Goal: Information Seeking & Learning: Learn about a topic

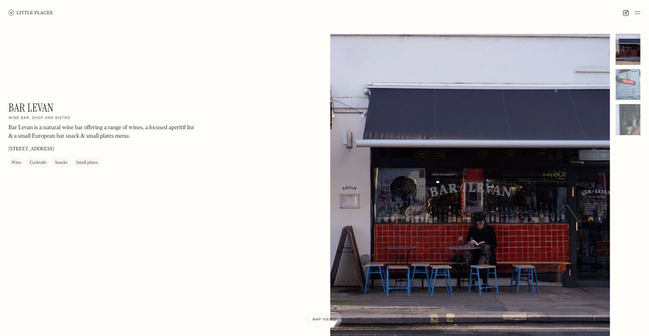
click at [26, 16] on link at bounding box center [30, 12] width 44 height 25
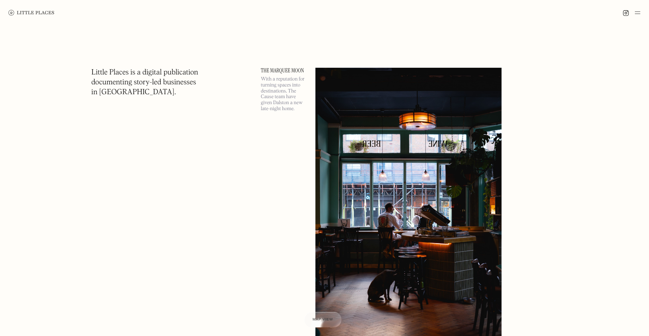
click at [638, 15] on img at bounding box center [638, 12] width 6 height 8
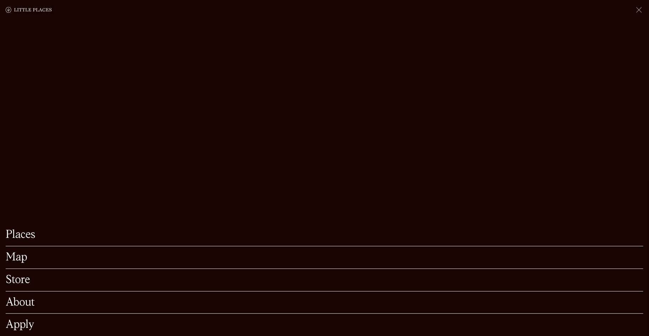
click at [20, 256] on link "Map" at bounding box center [325, 257] width 638 height 11
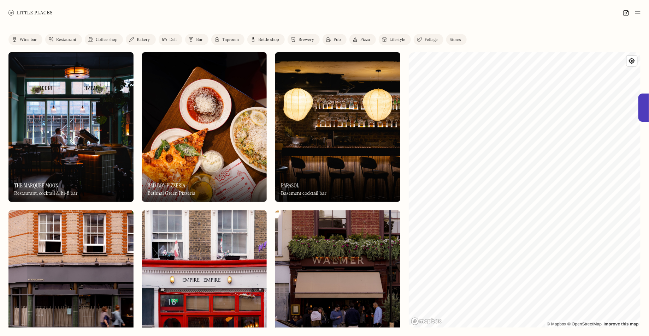
click at [23, 40] on div "Wine bar" at bounding box center [27, 40] width 17 height 4
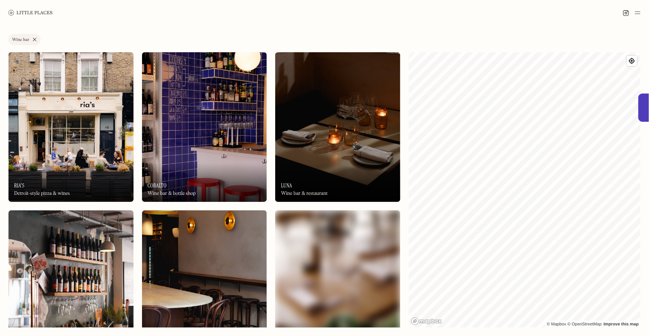
click at [32, 40] on link "Wine bar" at bounding box center [24, 39] width 32 height 11
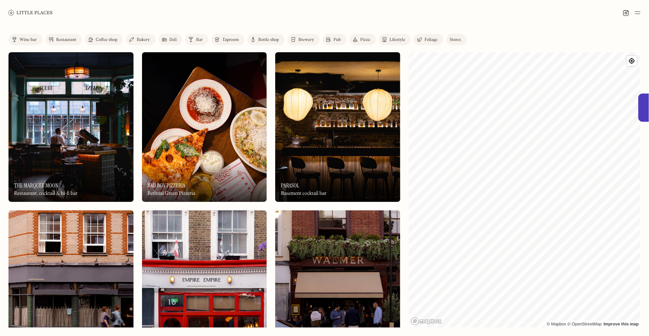
click at [195, 39] on link "Bar" at bounding box center [196, 39] width 23 height 11
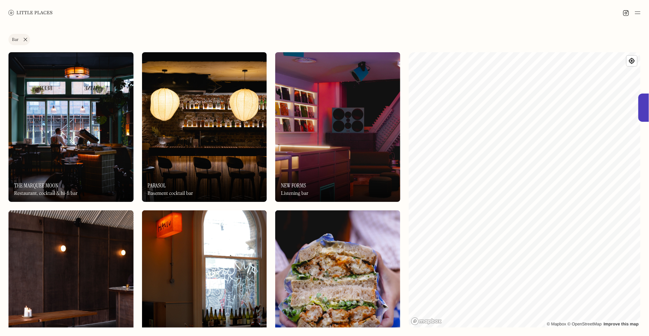
click at [28, 41] on link "Bar" at bounding box center [19, 39] width 22 height 11
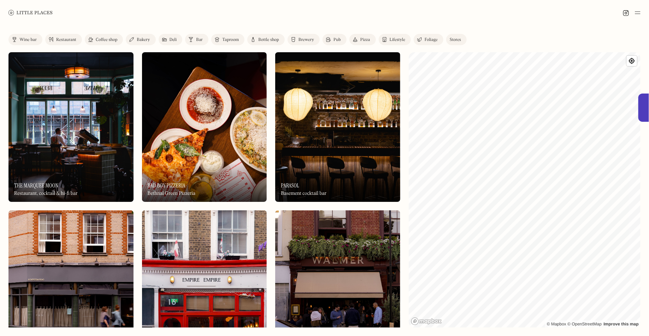
click at [198, 40] on div "Bar" at bounding box center [199, 40] width 7 height 4
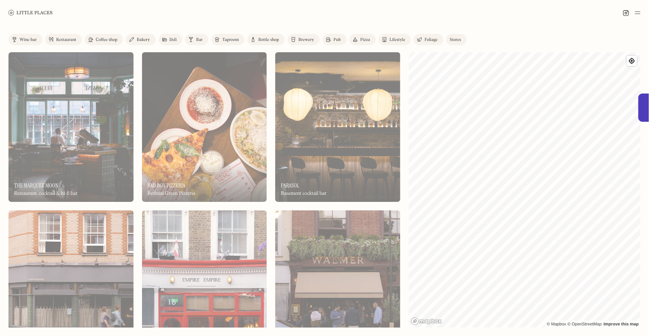
click at [165, 40] on div "Label Bar Wine bar Restaurant Coffee shop Bakery Deli Bar Taproom Bottle shop B…" at bounding box center [324, 41] width 632 height 14
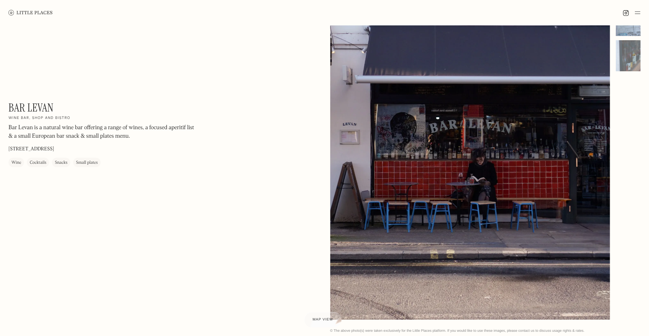
scroll to position [64, 0]
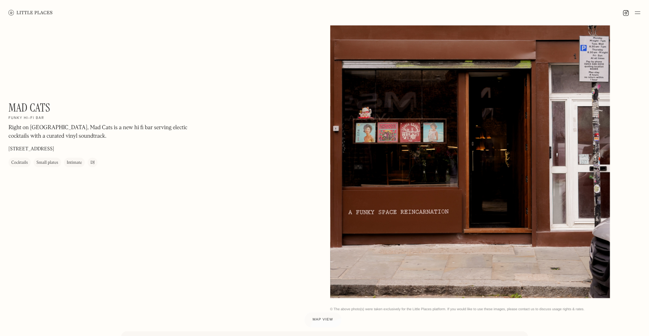
scroll to position [88, 0]
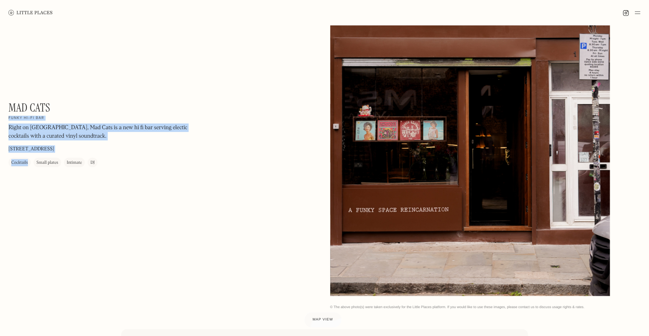
drag, startPoint x: 48, startPoint y: 104, endPoint x: 0, endPoint y: 104, distance: 48.4
click at [0, 104] on div "Mad Cats On Our Radar Funky hi-fi bar Right on Redchurch Street, Mad Cats is a …" at bounding box center [324, 128] width 649 height 380
drag, startPoint x: 4, startPoint y: 103, endPoint x: 28, endPoint y: 103, distance: 24.0
click at [28, 103] on div "Mad Cats On Our Radar Funky hi-fi bar Right on Redchurch Street, Mad Cats is a …" at bounding box center [324, 128] width 649 height 380
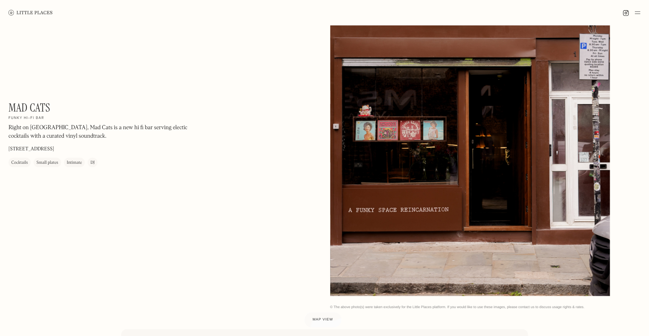
click at [48, 105] on h1 "Mad Cats" at bounding box center [29, 107] width 42 height 13
drag, startPoint x: 53, startPoint y: 105, endPoint x: 10, endPoint y: 103, distance: 42.8
click at [10, 103] on div "Mad Cats On Our Radar Funky hi-fi bar Right on Redchurch Street, Mad Cats is a …" at bounding box center [103, 134] width 191 height 66
copy h1 "Mad Cats"
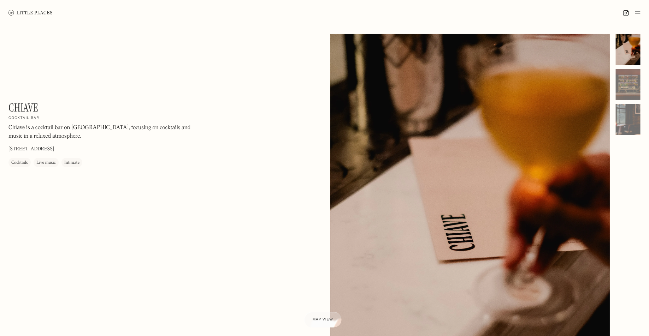
click at [18, 107] on h1 "Chiave" at bounding box center [23, 107] width 30 height 13
copy h1 "Chiave"
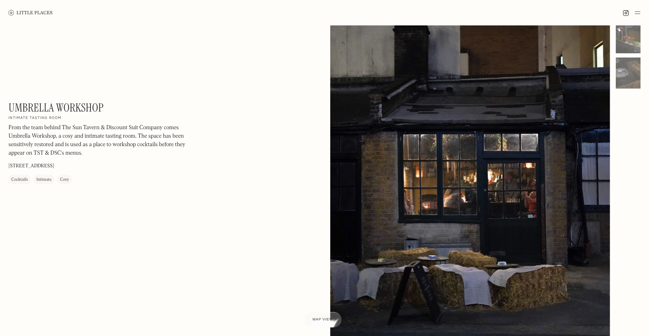
scroll to position [47, 0]
drag, startPoint x: 104, startPoint y: 107, endPoint x: 9, endPoint y: 102, distance: 94.8
click at [9, 102] on div "Umbrella Workshop On Our Radar Intimate tasting room From the team behind The S…" at bounding box center [103, 142] width 191 height 83
copy h1 "Umbrella Workshop"
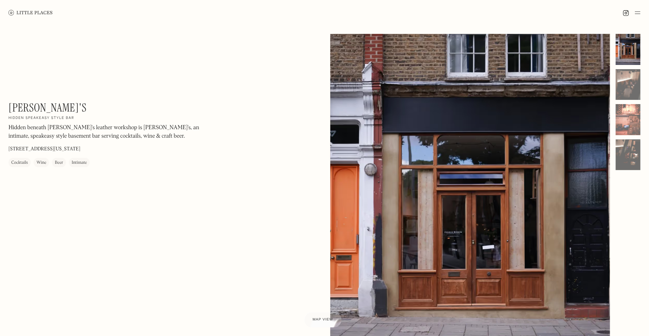
click at [34, 107] on h1 "[PERSON_NAME]'s" at bounding box center [47, 107] width 78 height 13
copy h1 "[PERSON_NAME]'s"
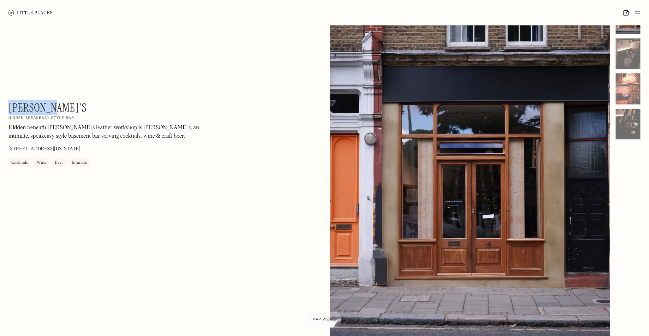
scroll to position [34, 0]
